Goal: Information Seeking & Learning: Check status

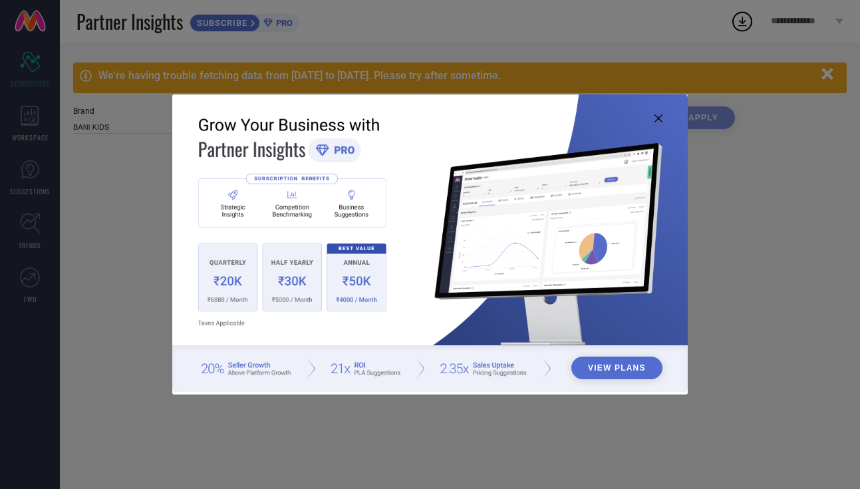
type input "All"
click at [656, 122] on icon at bounding box center [658, 118] width 8 height 8
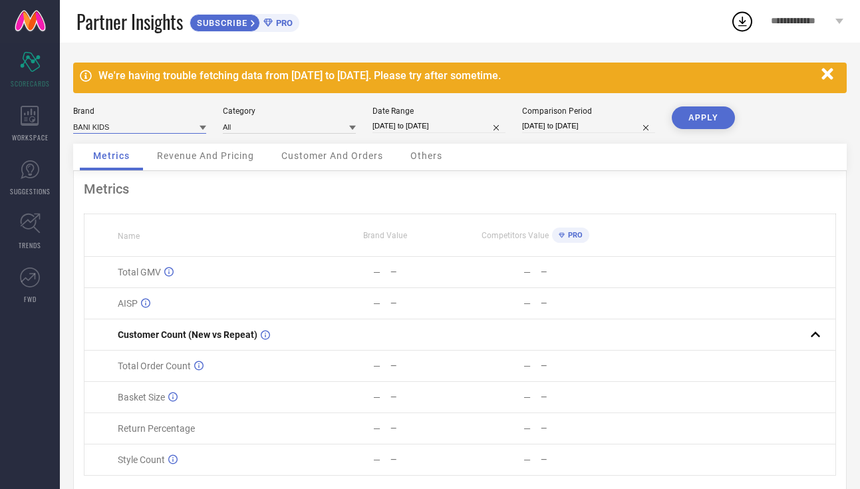
click at [190, 124] on input at bounding box center [139, 127] width 133 height 14
click at [188, 162] on div "BANI WOMEN" at bounding box center [139, 167] width 133 height 23
type input "All"
click at [416, 135] on div "Brand BANI WOMEN Category All Date Range [DATE] to [DATE] Comparison Period [DA…" at bounding box center [459, 124] width 773 height 37
select select "7"
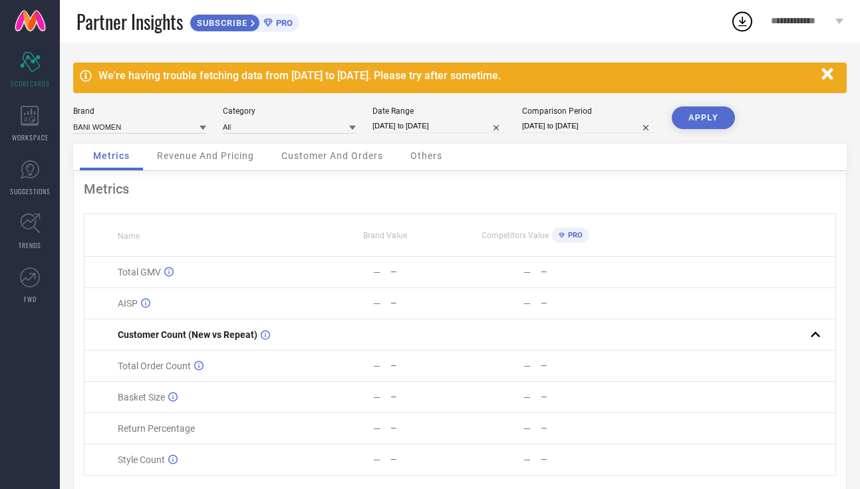
select select "2025"
select select "8"
select select "2025"
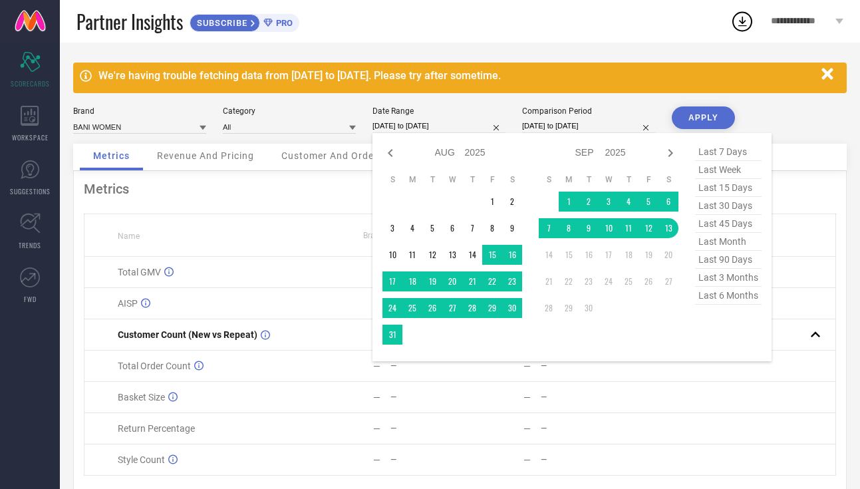
click at [412, 127] on input "[DATE] to [DATE]" at bounding box center [438, 126] width 133 height 14
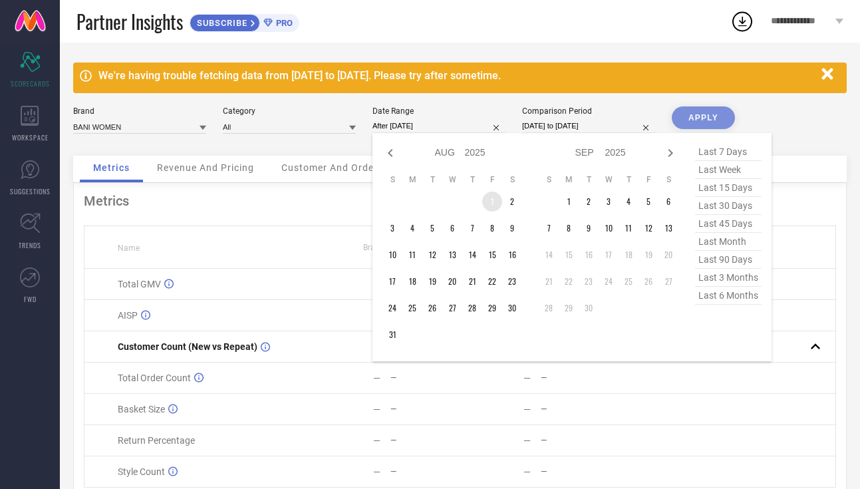
click at [496, 206] on td "1" at bounding box center [492, 202] width 20 height 20
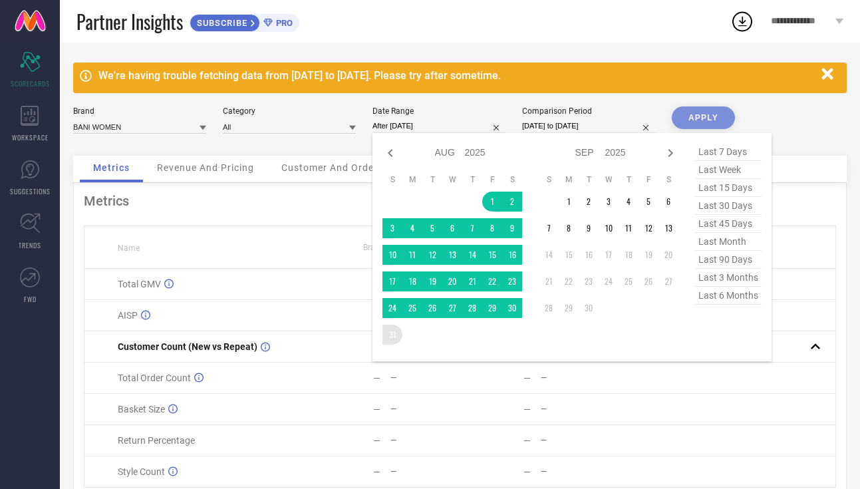
type input "[DATE] to [DATE]"
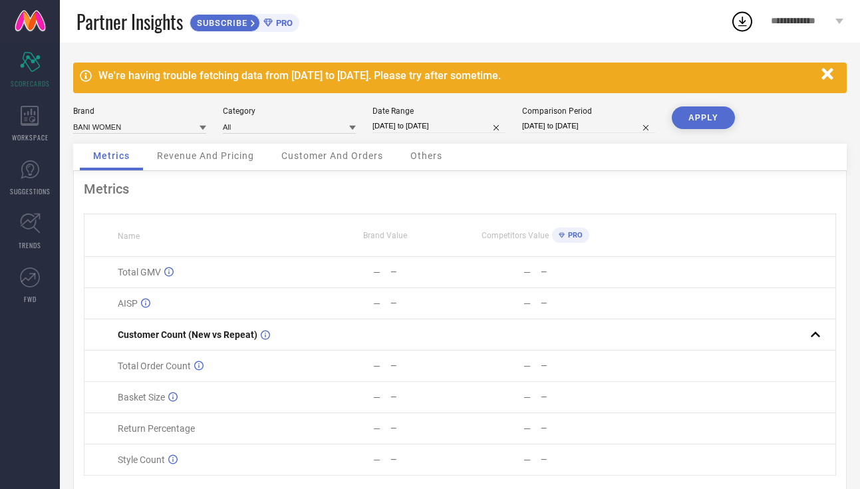
click at [710, 118] on button "APPLY" at bounding box center [703, 117] width 63 height 23
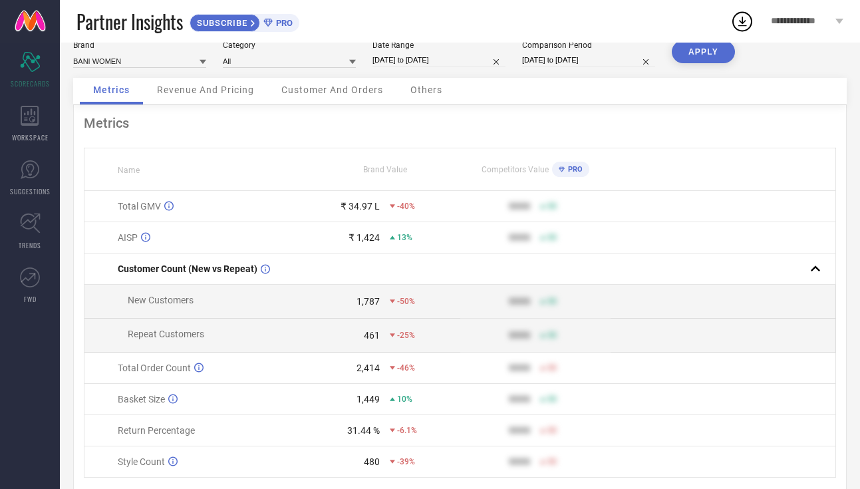
scroll to position [94, 0]
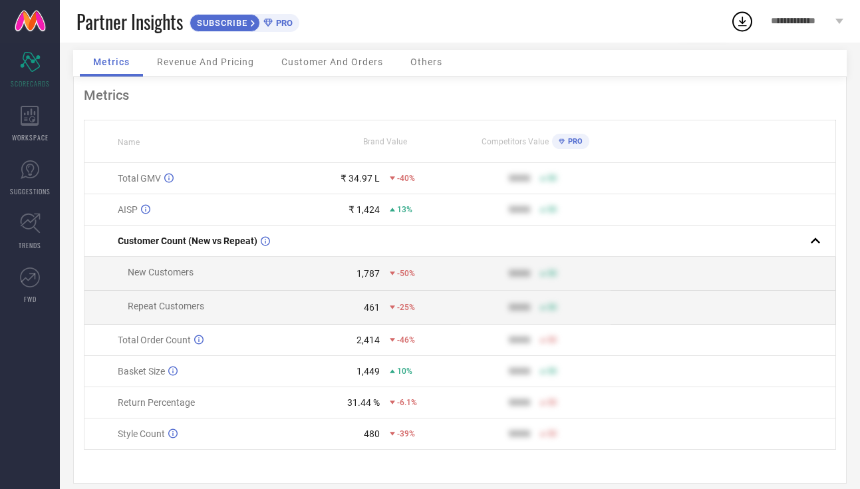
click at [374, 194] on td "₹ 1,424 13%" at bounding box center [385, 209] width 150 height 31
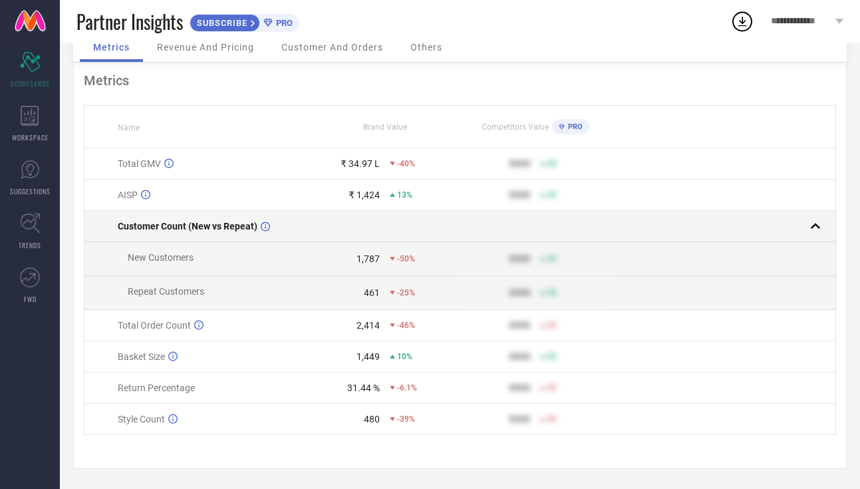
scroll to position [91, 0]
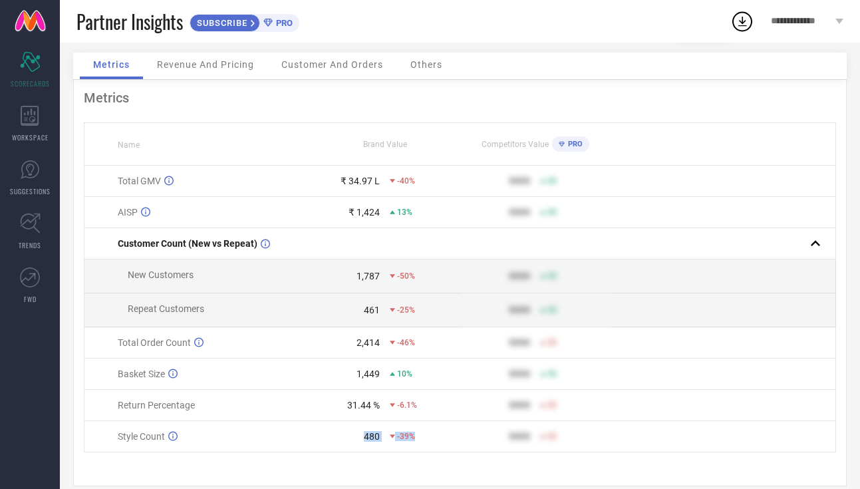
drag, startPoint x: 397, startPoint y: 438, endPoint x: 356, endPoint y: 438, distance: 41.2
click at [355, 438] on div "480 -39%" at bounding box center [385, 436] width 149 height 11
drag, startPoint x: 448, startPoint y: 409, endPoint x: 351, endPoint y: 409, distance: 96.4
click at [351, 409] on div "31.44 % -6.1%" at bounding box center [385, 405] width 149 height 11
click at [452, 405] on div "-6.1%" at bounding box center [425, 404] width 70 height 9
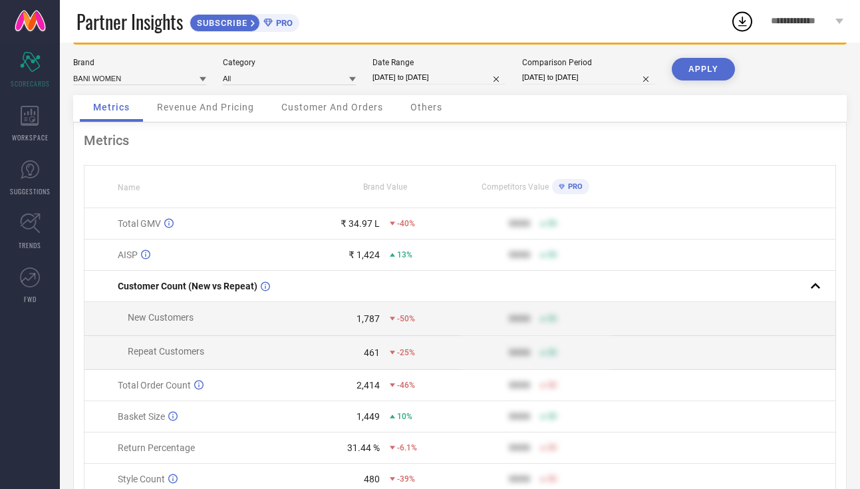
scroll to position [0, 0]
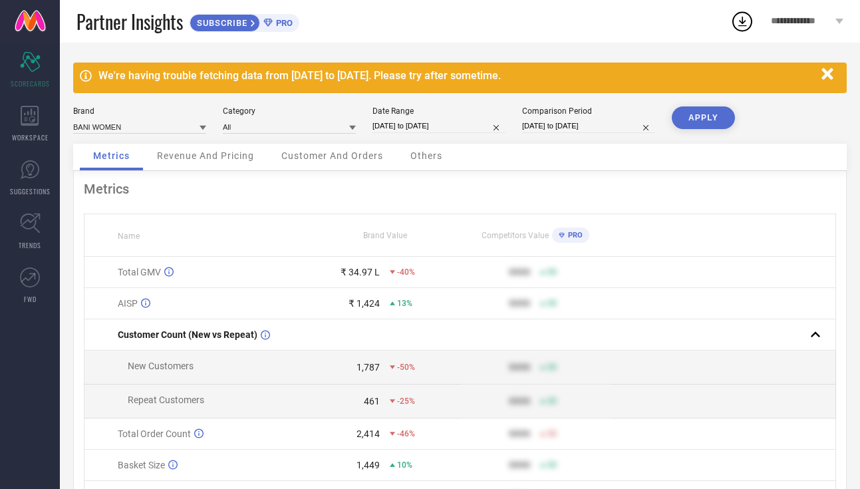
select select "7"
select select "2025"
select select "8"
select select "2025"
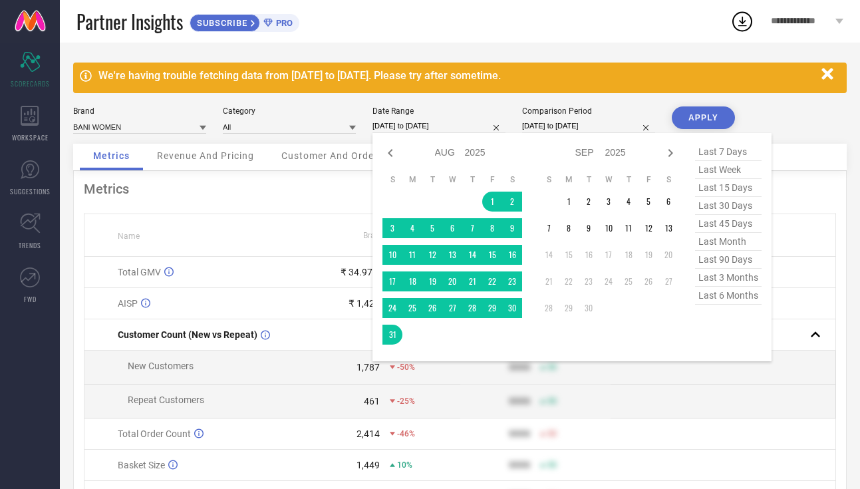
click at [391, 120] on input "[DATE] to [DATE]" at bounding box center [438, 126] width 133 height 14
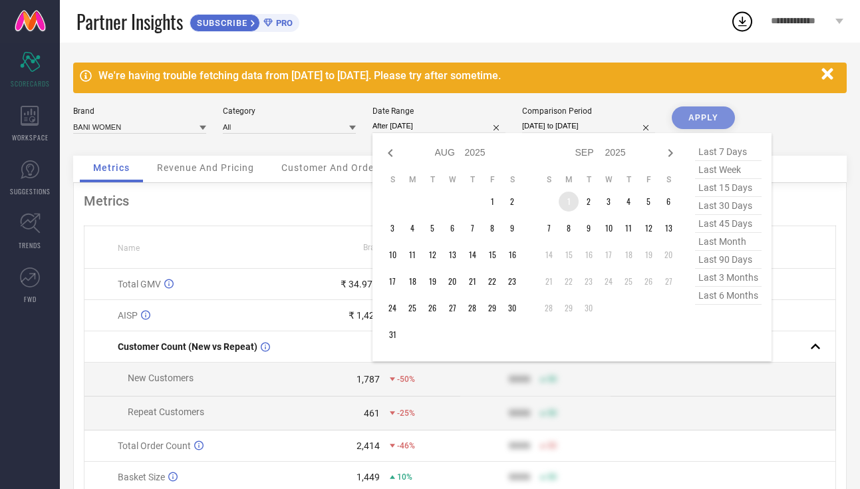
click at [574, 208] on td "1" at bounding box center [569, 202] width 20 height 20
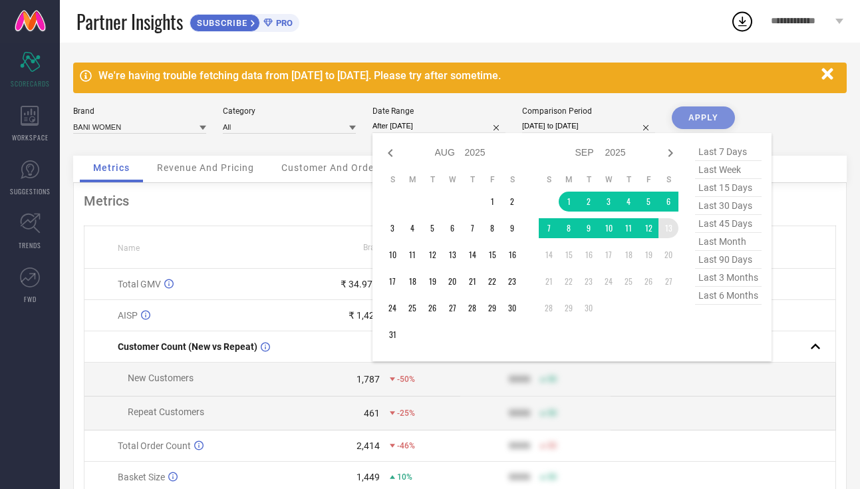
type input "[DATE] to [DATE]"
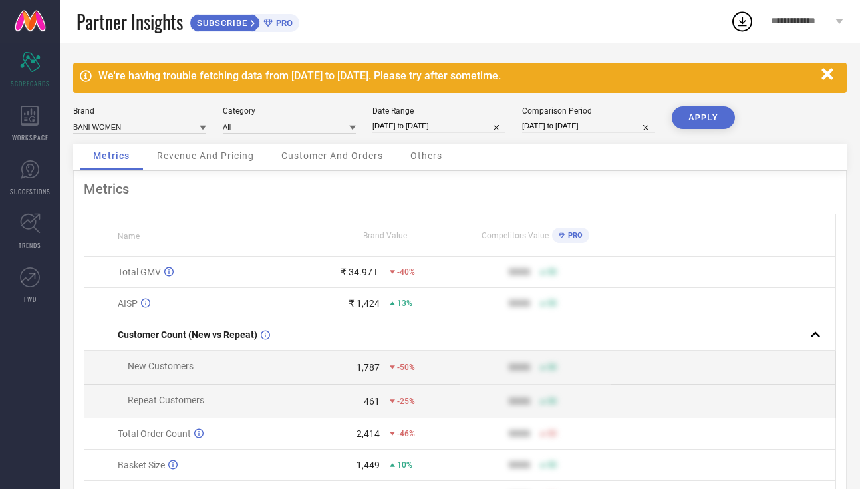
click at [698, 109] on button "APPLY" at bounding box center [703, 117] width 63 height 23
select select "8"
select select "2025"
select select "9"
select select "2025"
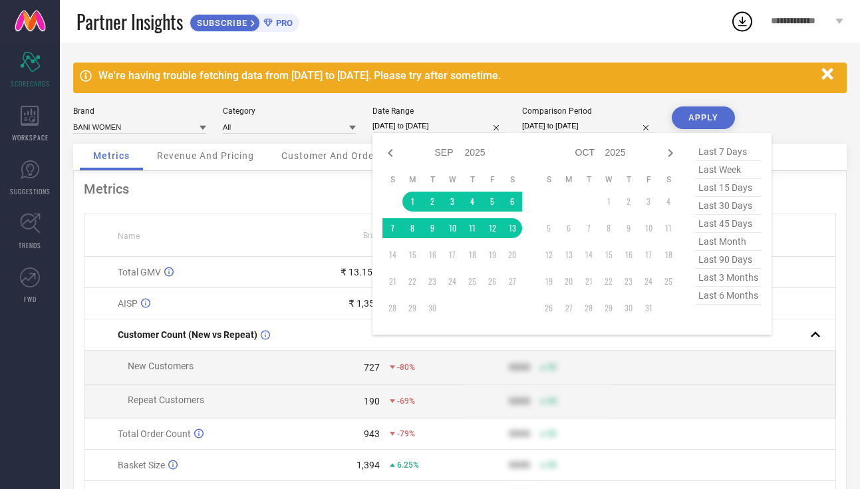
click at [376, 132] on input "[DATE] to [DATE]" at bounding box center [438, 126] width 133 height 14
click at [746, 261] on span "last 90 days" at bounding box center [728, 260] width 67 height 18
type input "[DATE] to [DATE]"
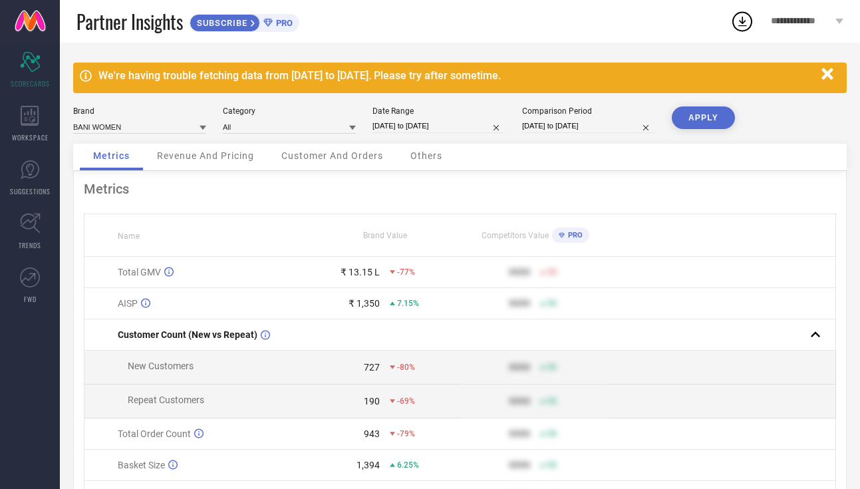
click at [706, 122] on button "APPLY" at bounding box center [703, 117] width 63 height 23
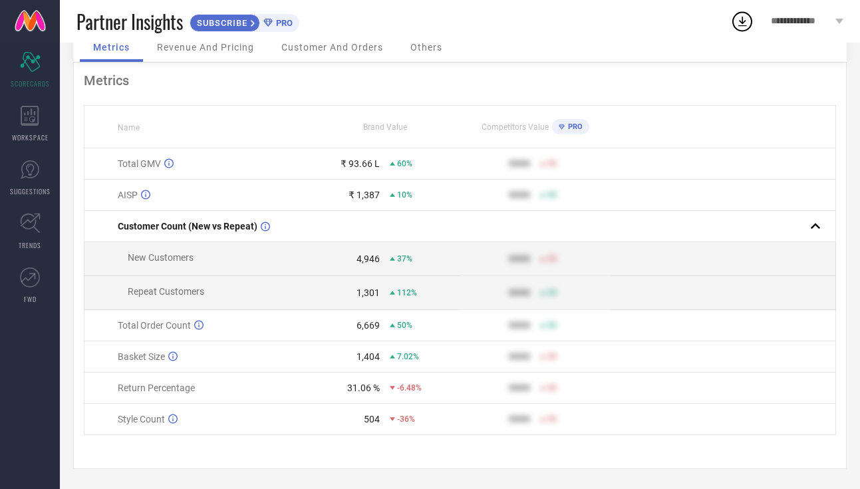
scroll to position [112, 0]
drag, startPoint x: 452, startPoint y: 386, endPoint x: 241, endPoint y: 388, distance: 210.8
click at [241, 388] on tr "Return Percentage 31.06 % -6.48% 9999 50" at bounding box center [460, 387] width 752 height 31
click at [343, 326] on div "6,669" at bounding box center [346, 325] width 70 height 11
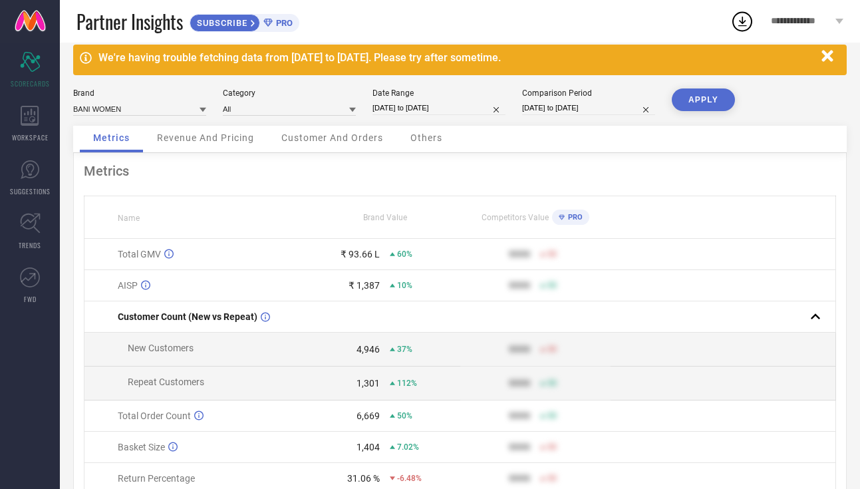
scroll to position [0, 0]
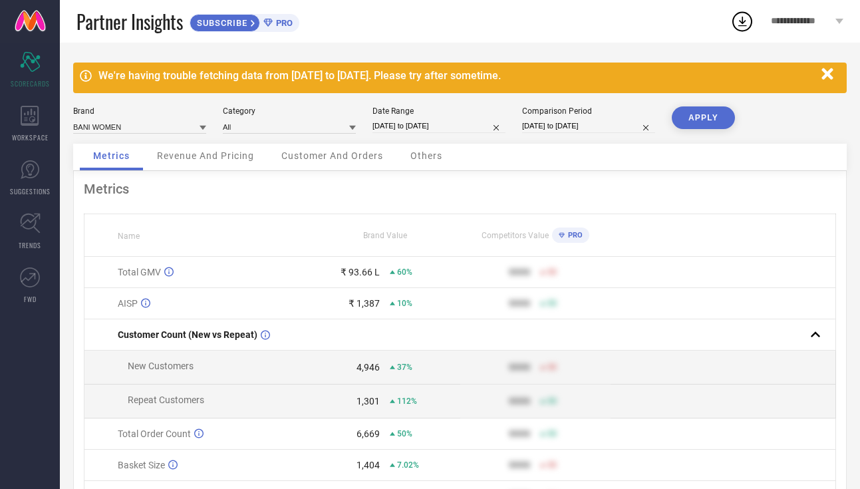
select select "5"
select select "2025"
select select "6"
select select "2025"
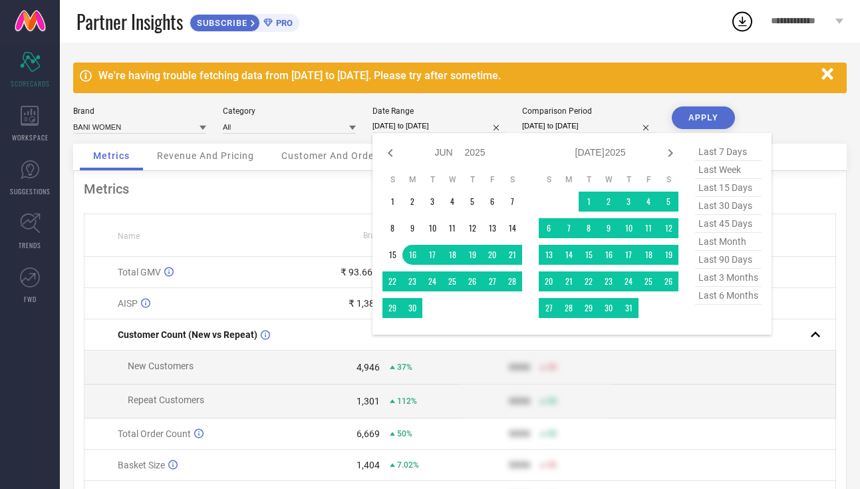
click at [408, 124] on input "[DATE] to [DATE]" at bounding box center [438, 126] width 133 height 14
click at [728, 302] on span "last 6 months" at bounding box center [728, 296] width 67 height 18
type input "[DATE] to [DATE]"
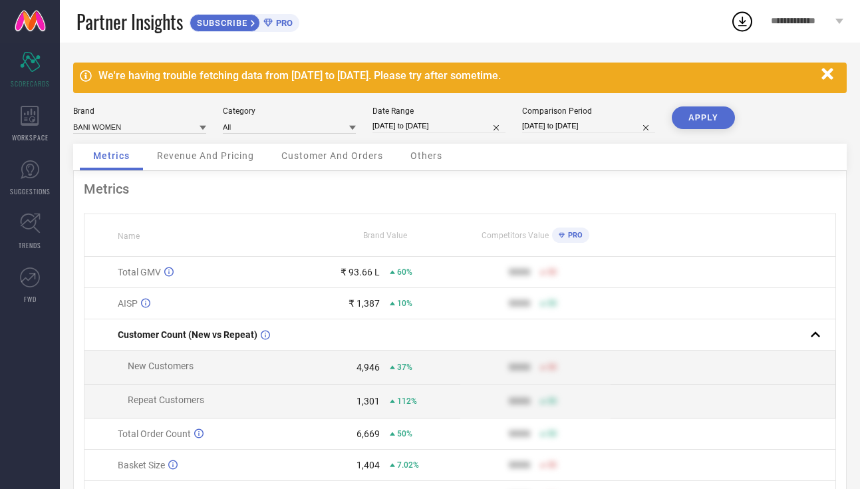
click at [710, 118] on button "APPLY" at bounding box center [703, 117] width 63 height 23
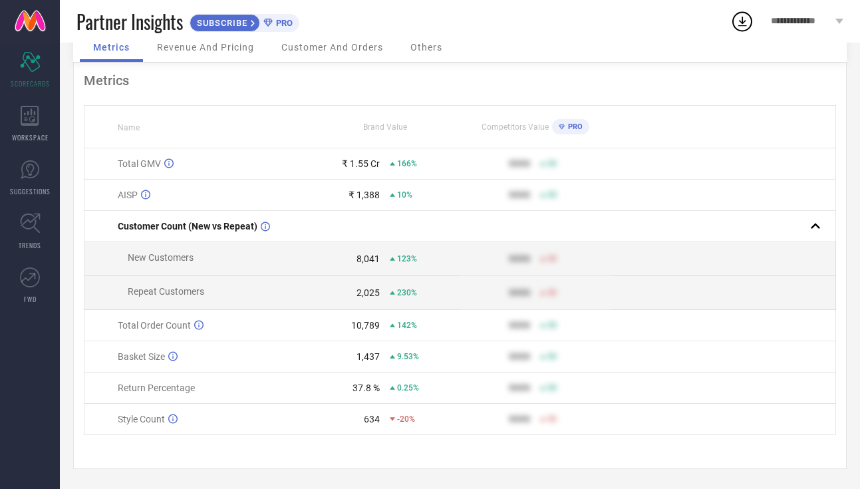
click at [384, 199] on td "₹ 1,388 10%" at bounding box center [385, 195] width 150 height 31
click at [30, 118] on icon at bounding box center [30, 116] width 19 height 20
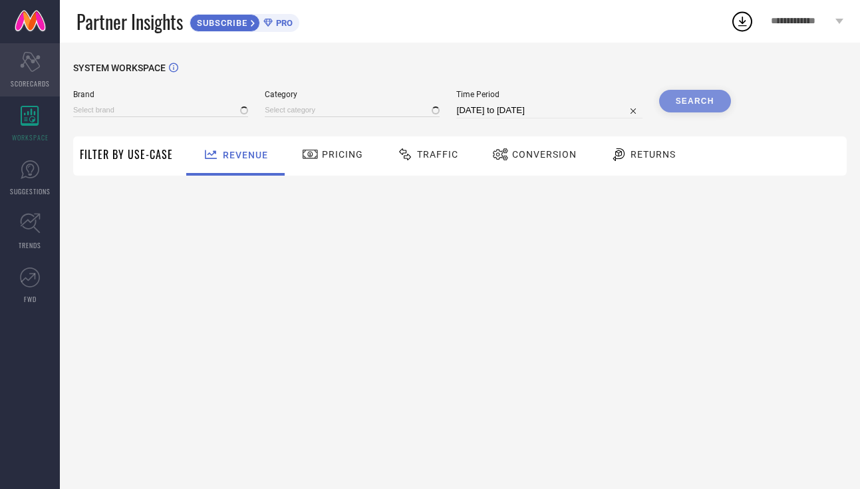
type input "BANI KIDS"
type input "All"
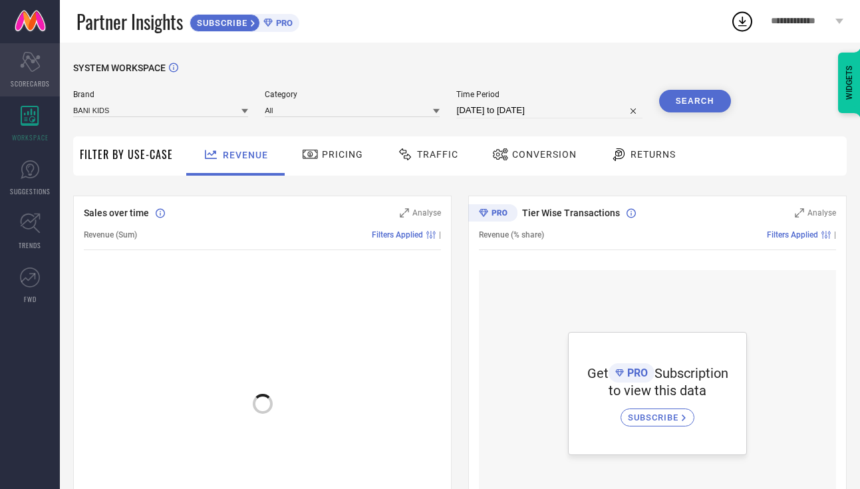
click at [25, 71] on div "Scorecard SCORECARDS" at bounding box center [30, 69] width 60 height 53
